Goal: Information Seeking & Learning: Understand process/instructions

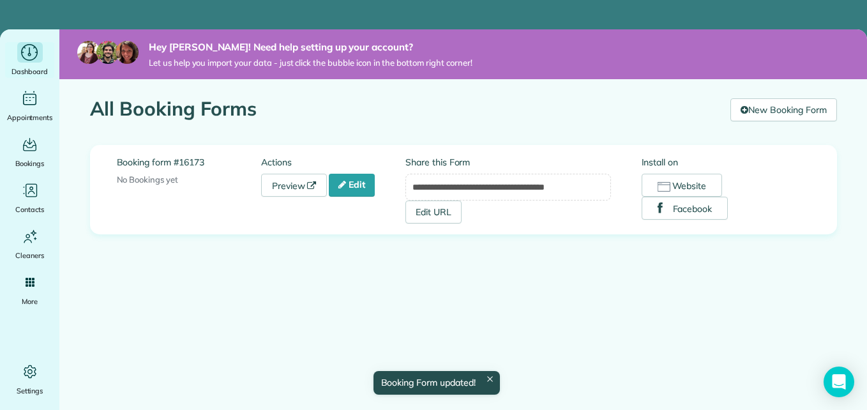
click at [26, 59] on icon "Main" at bounding box center [30, 52] width 20 height 19
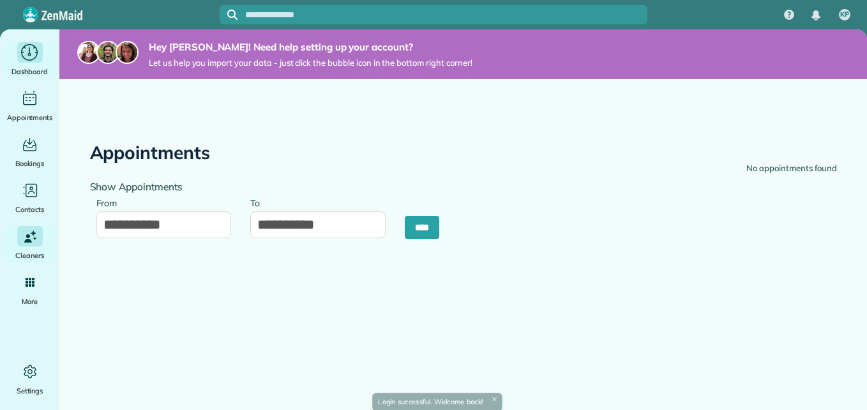
click at [23, 59] on icon "Main" at bounding box center [30, 52] width 20 height 19
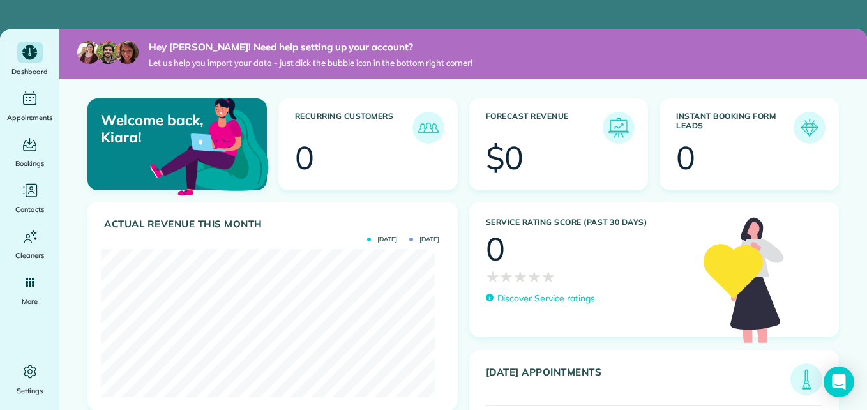
scroll to position [148, 333]
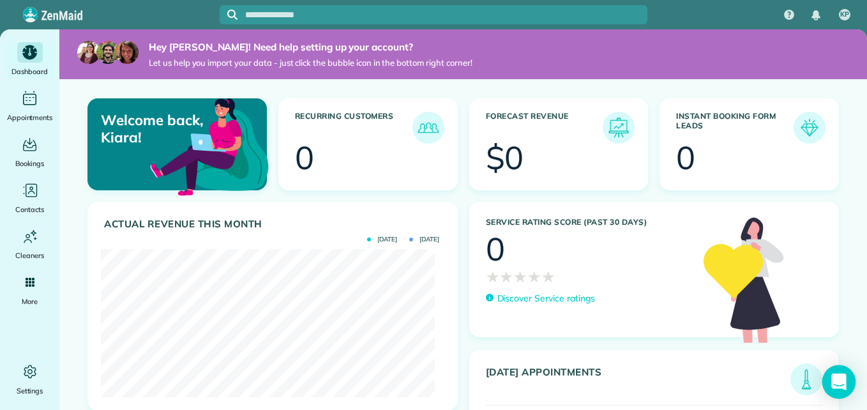
click at [828, 378] on div "Open Intercom Messenger" at bounding box center [840, 382] width 34 height 34
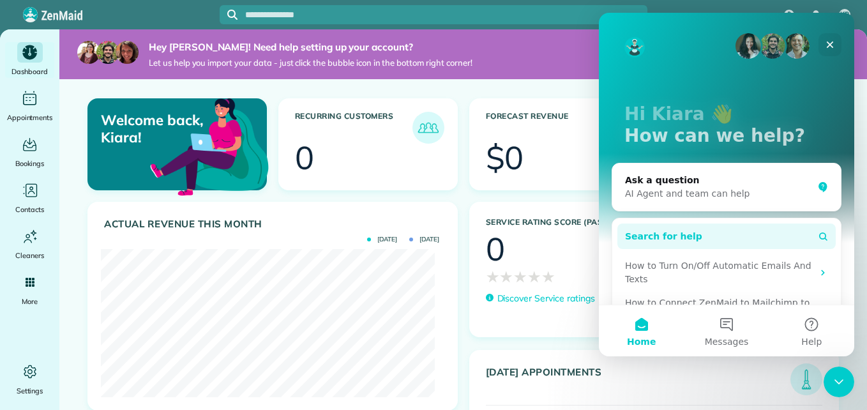
scroll to position [96, 0]
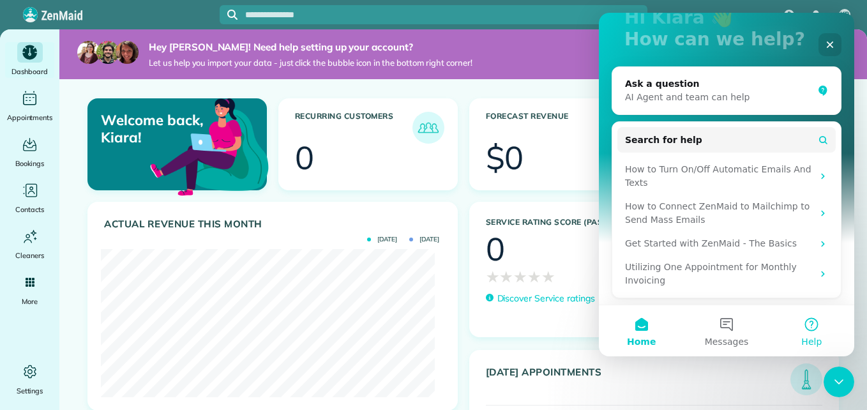
click at [810, 326] on button "Help" at bounding box center [812, 330] width 85 height 51
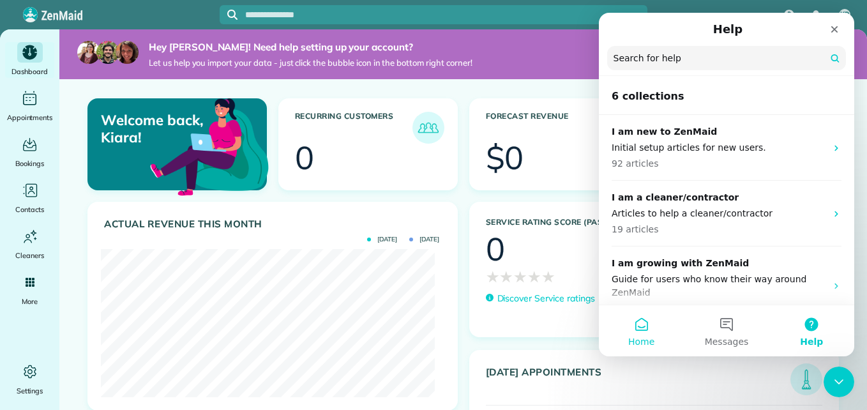
click at [650, 344] on span "Home" at bounding box center [641, 341] width 26 height 9
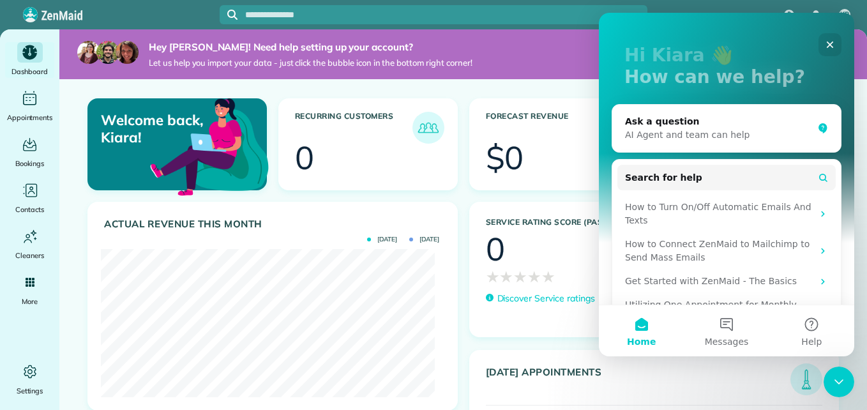
scroll to position [84, 0]
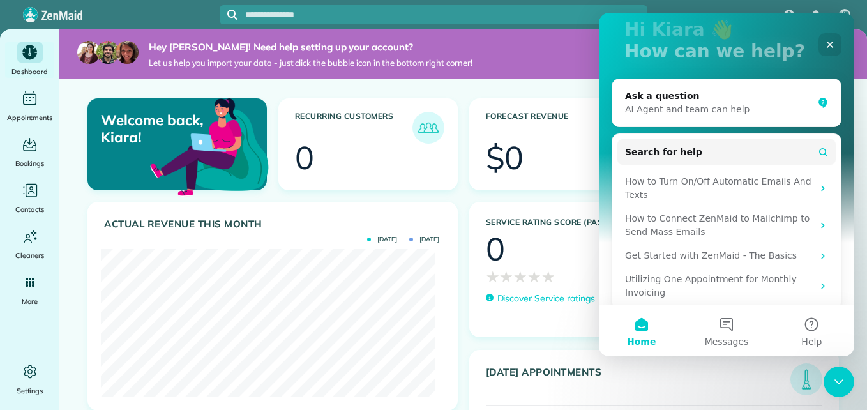
click at [709, 250] on div "Get Started with ZenMaid - The Basics" at bounding box center [719, 255] width 188 height 13
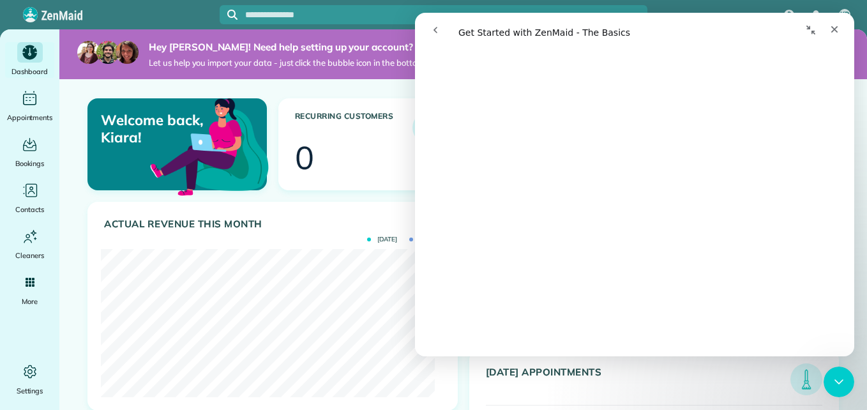
scroll to position [1286, 0]
click at [29, 375] on icon "Main" at bounding box center [29, 371] width 19 height 19
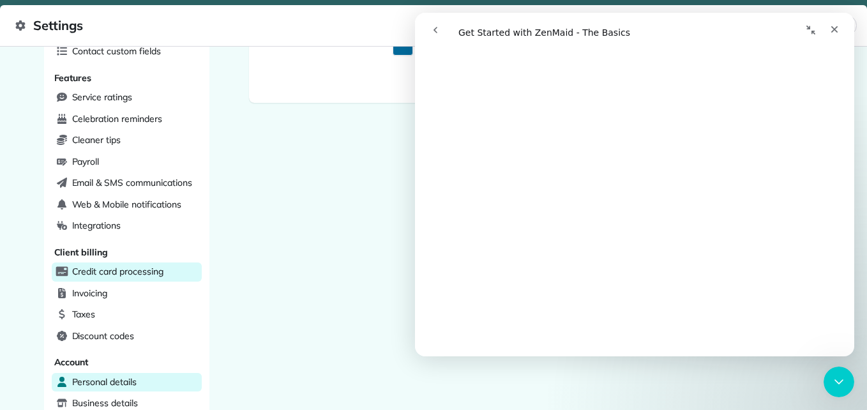
scroll to position [439, 0]
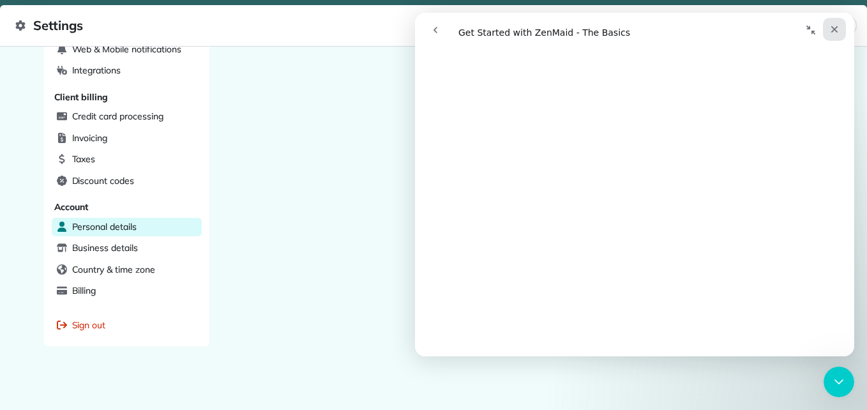
click at [833, 30] on icon "Close" at bounding box center [835, 29] width 10 height 10
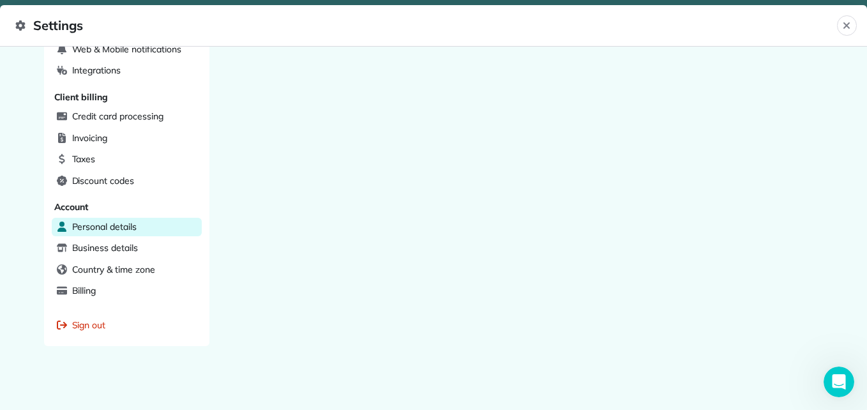
scroll to position [0, 0]
click at [858, 1] on div "**********" at bounding box center [433, 205] width 867 height 410
click at [866, 34] on header "Settings Close" at bounding box center [433, 26] width 867 height 42
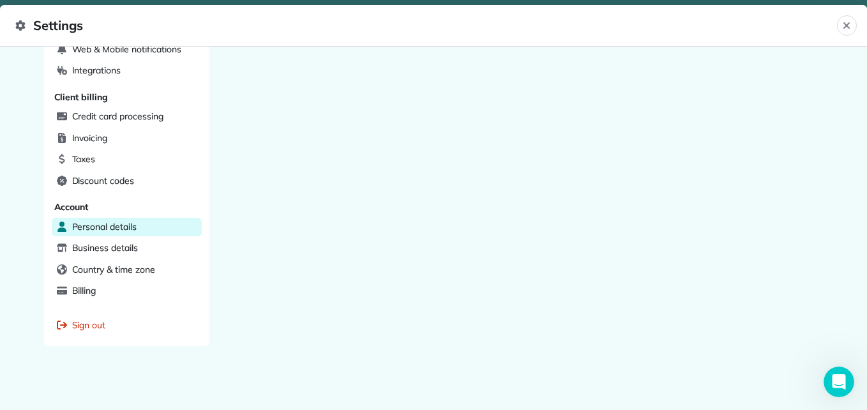
click at [866, 34] on header "Settings Close" at bounding box center [433, 26] width 867 height 42
